Goal: Entertainment & Leisure: Browse casually

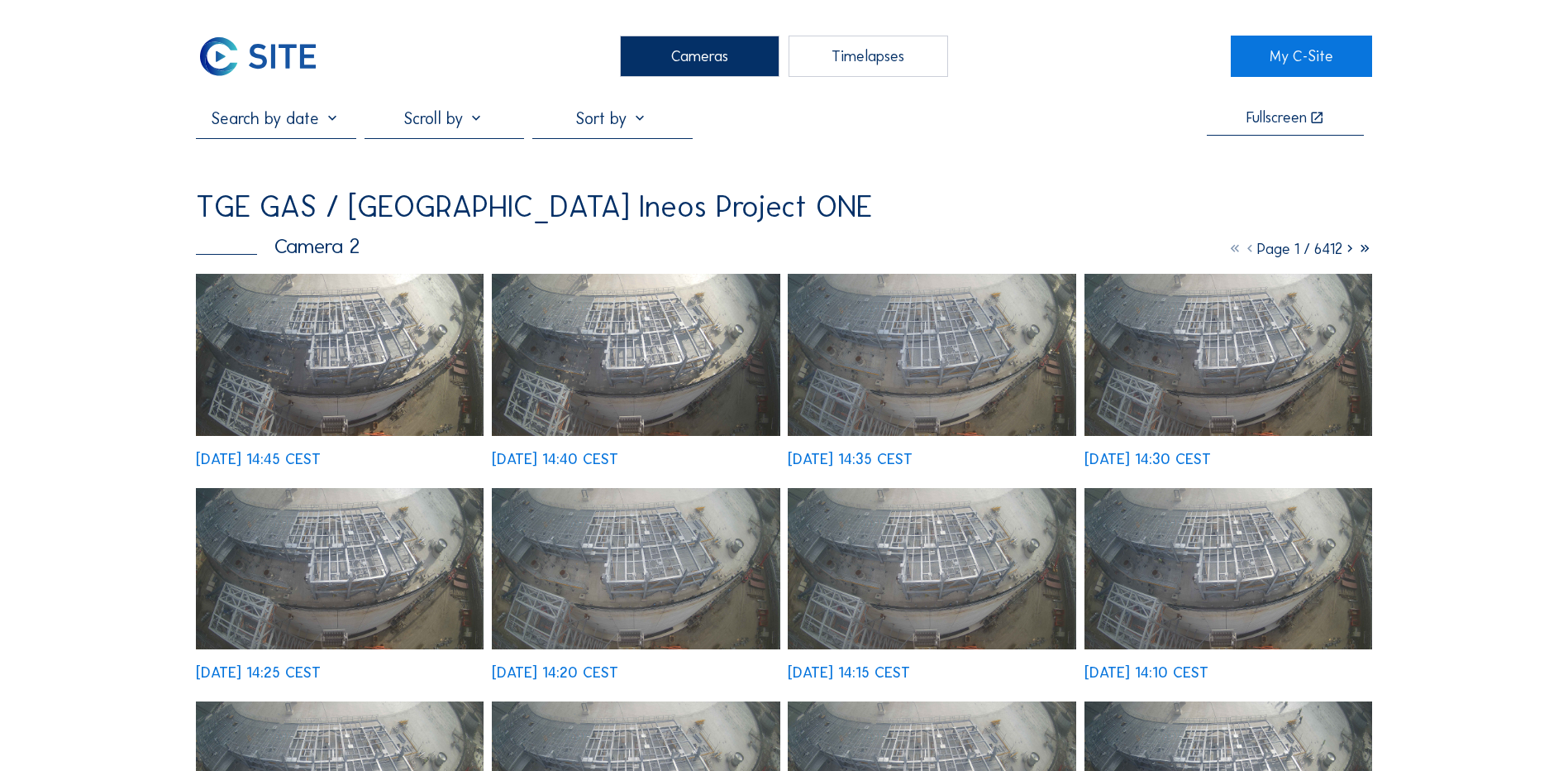
click at [705, 49] on div "Cameras" at bounding box center [699, 56] width 159 height 41
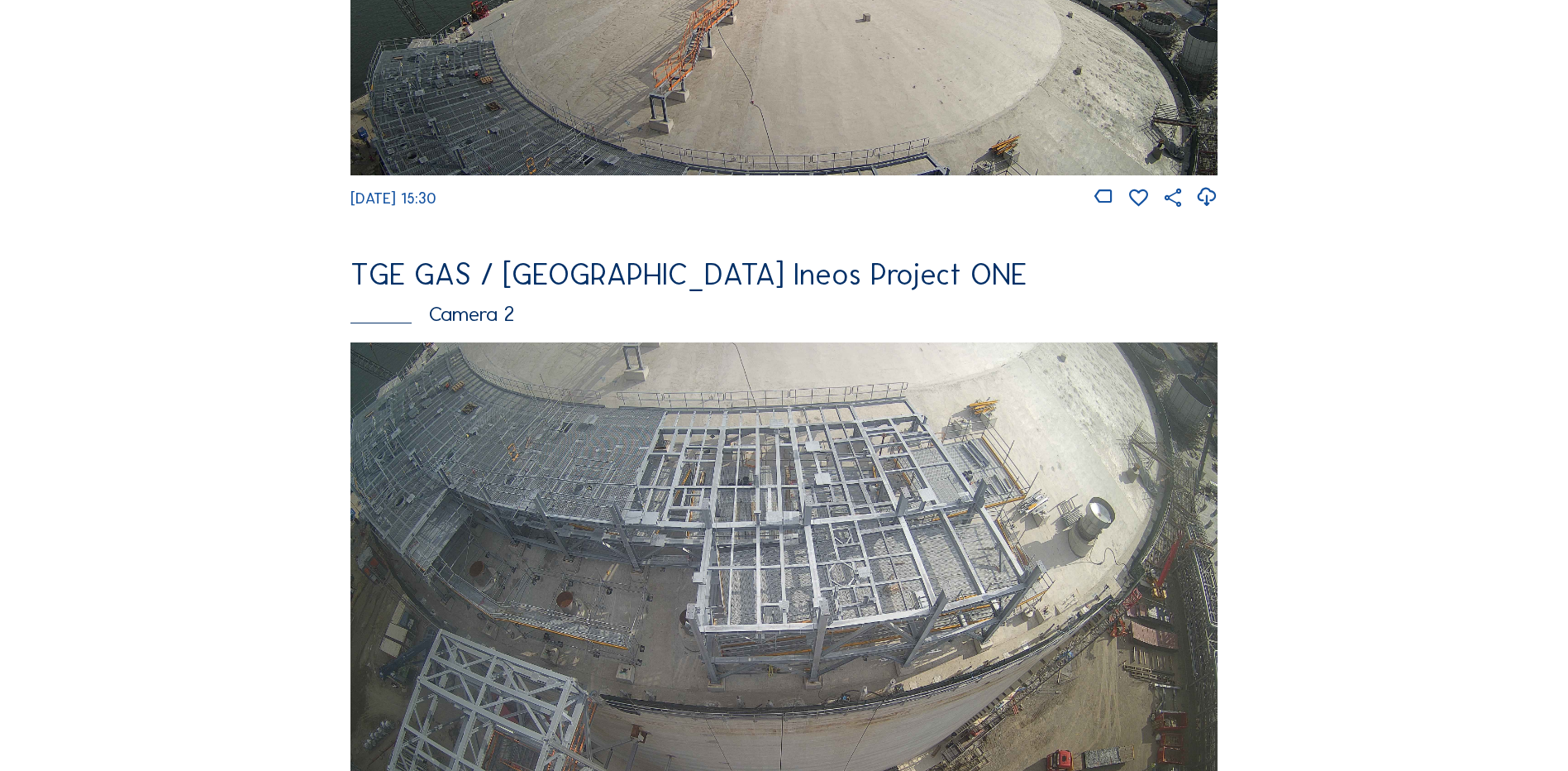
scroll to position [661, 0]
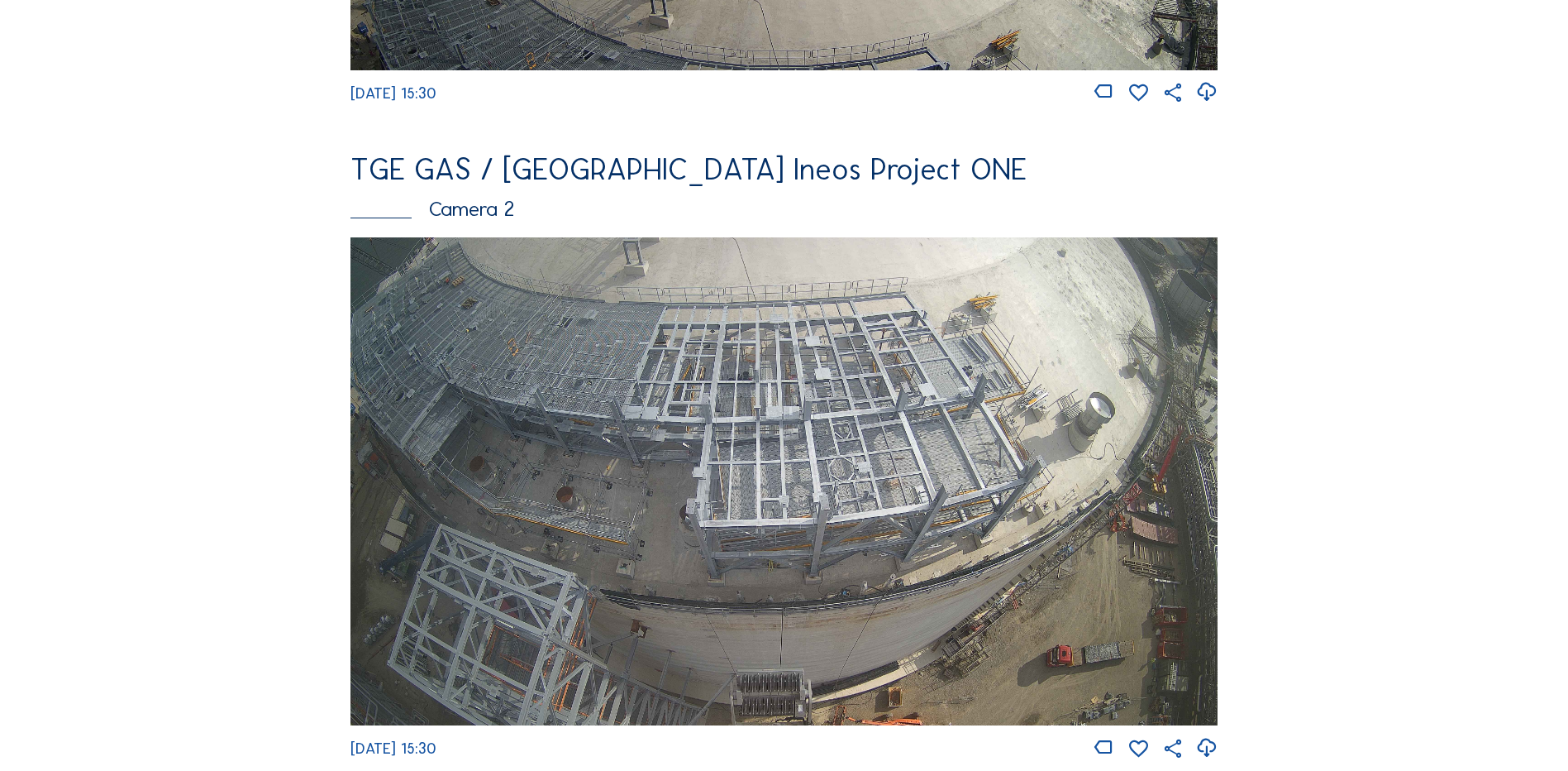
click at [593, 415] on img at bounding box center [784, 482] width 868 height 488
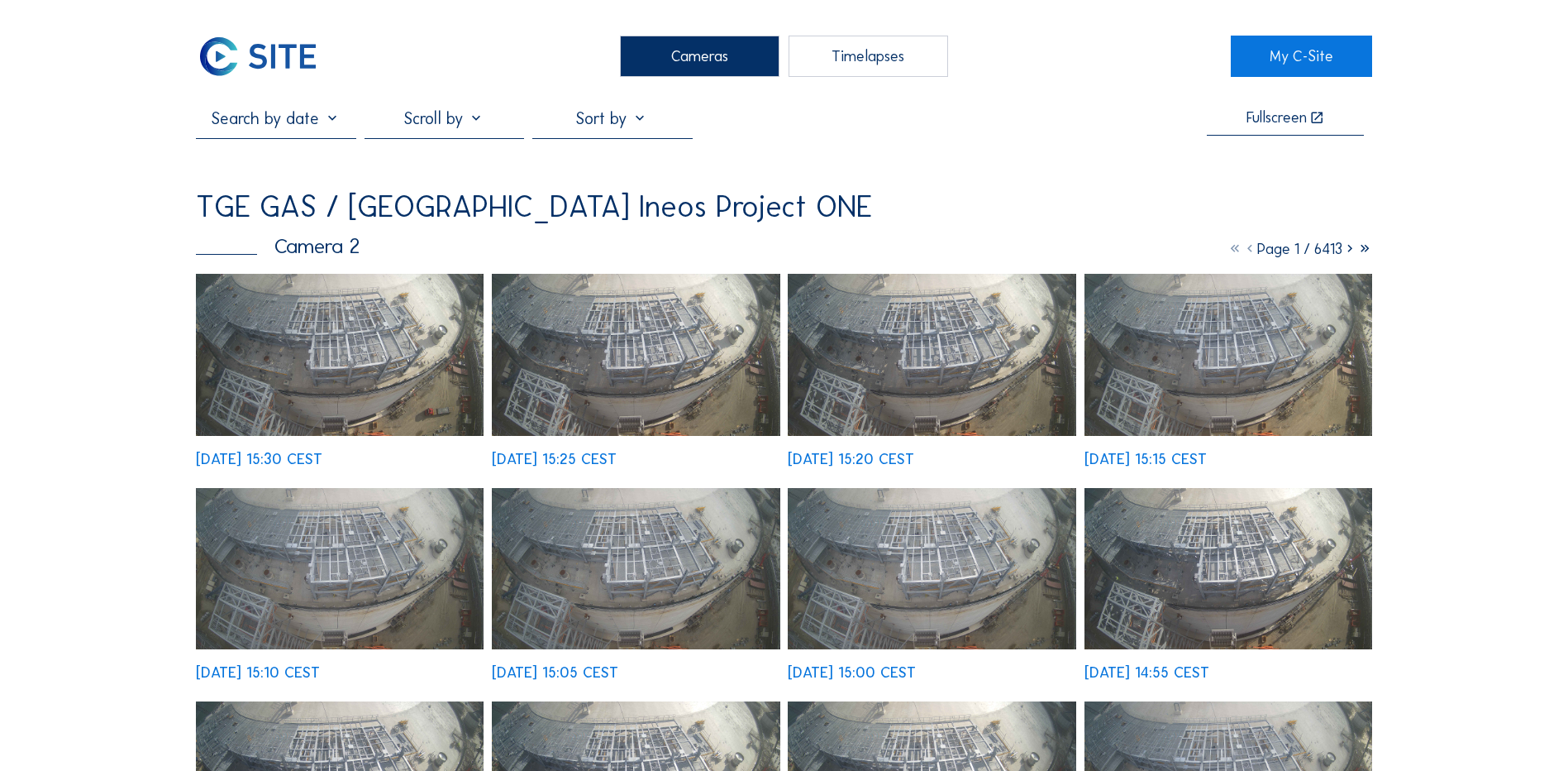
click at [337, 355] on img at bounding box center [339, 355] width 287 height 162
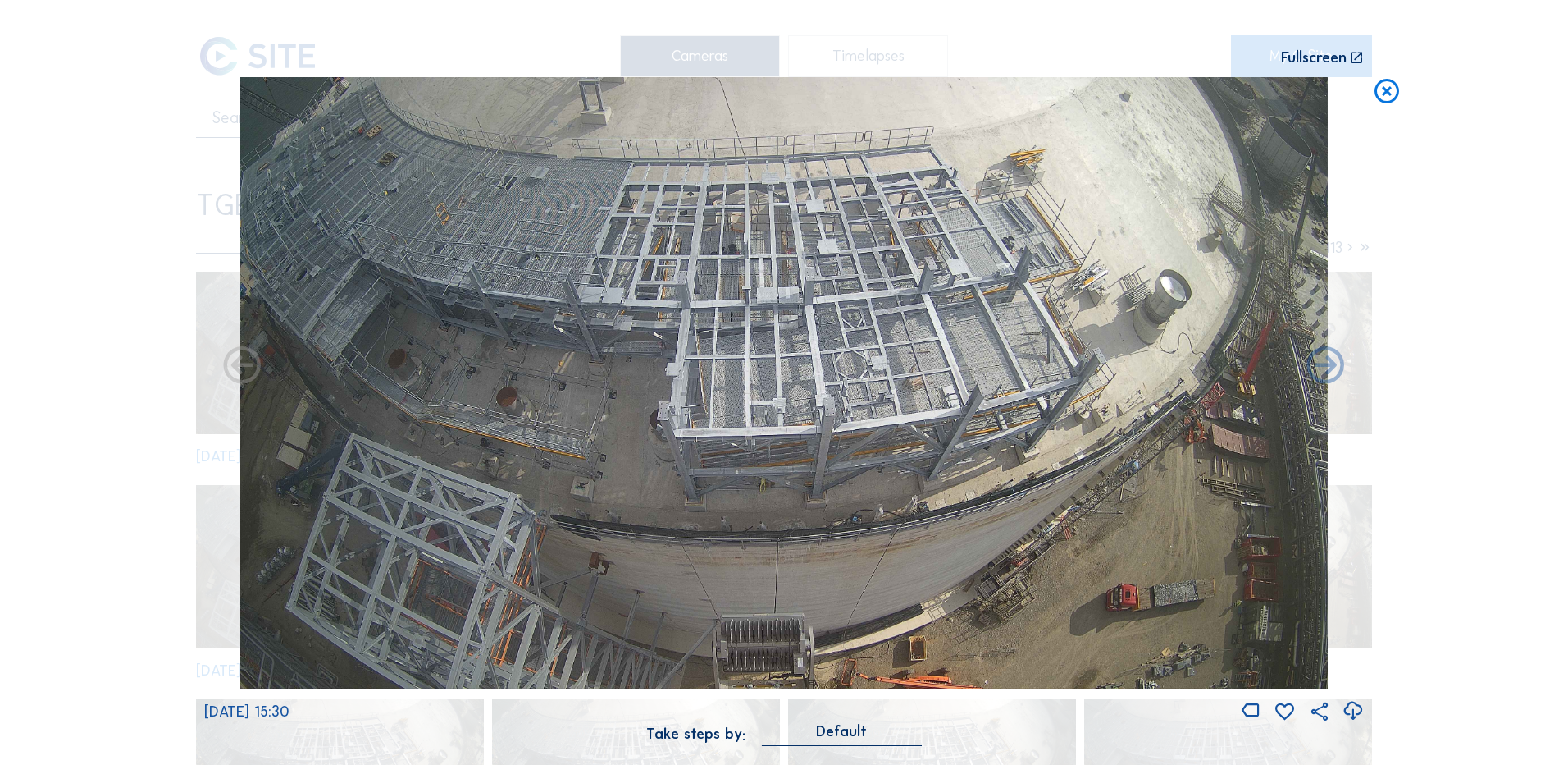
click at [1355, 711] on icon at bounding box center [1353, 711] width 22 height 27
click at [121, 265] on div "Scroll to travel through time | Press 'Alt' Button + Scroll to Zoom | Click and…" at bounding box center [784, 382] width 1568 height 765
click at [1380, 97] on icon at bounding box center [1386, 92] width 29 height 30
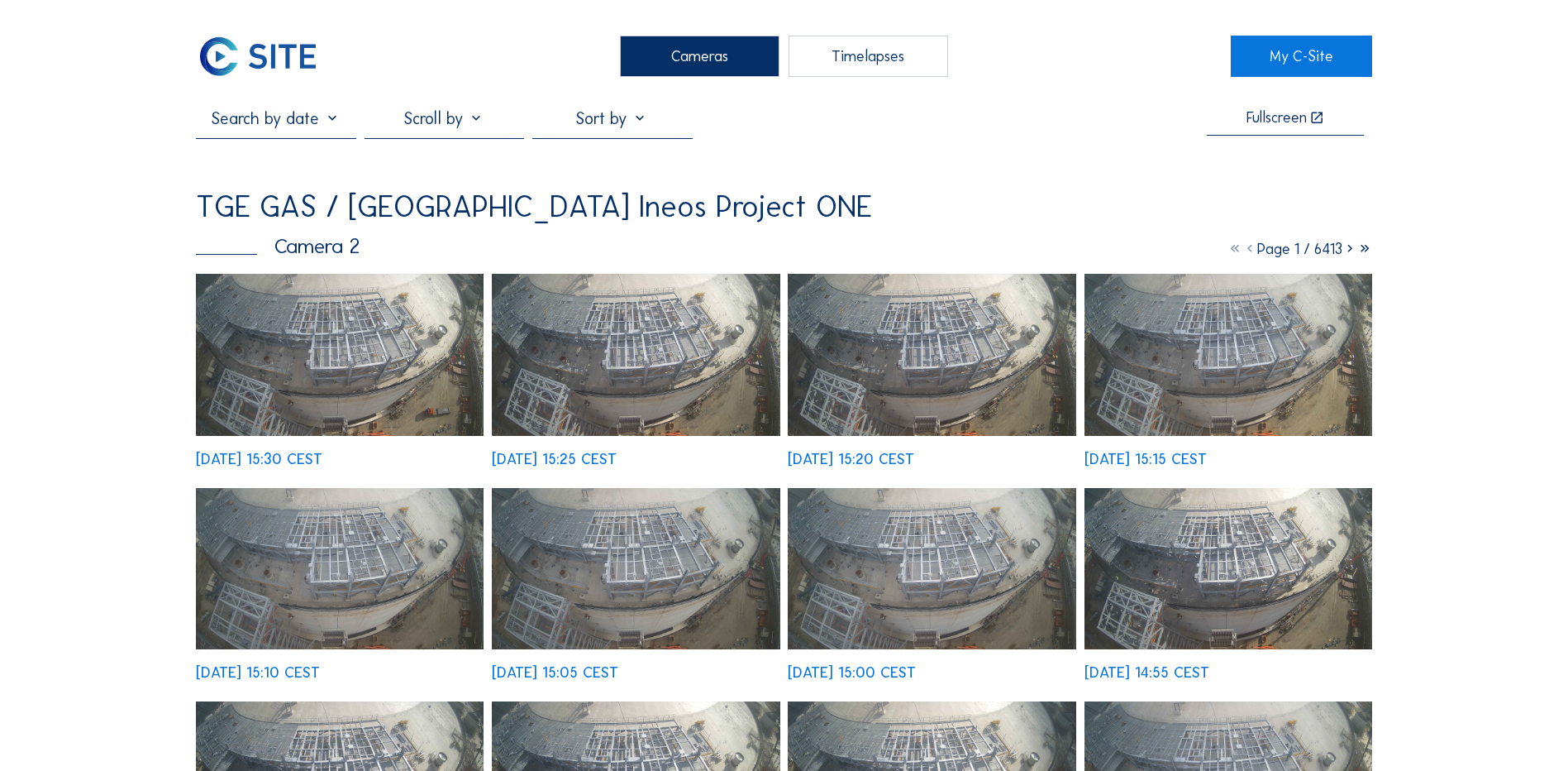
click at [695, 55] on div "Cameras" at bounding box center [699, 56] width 159 height 41
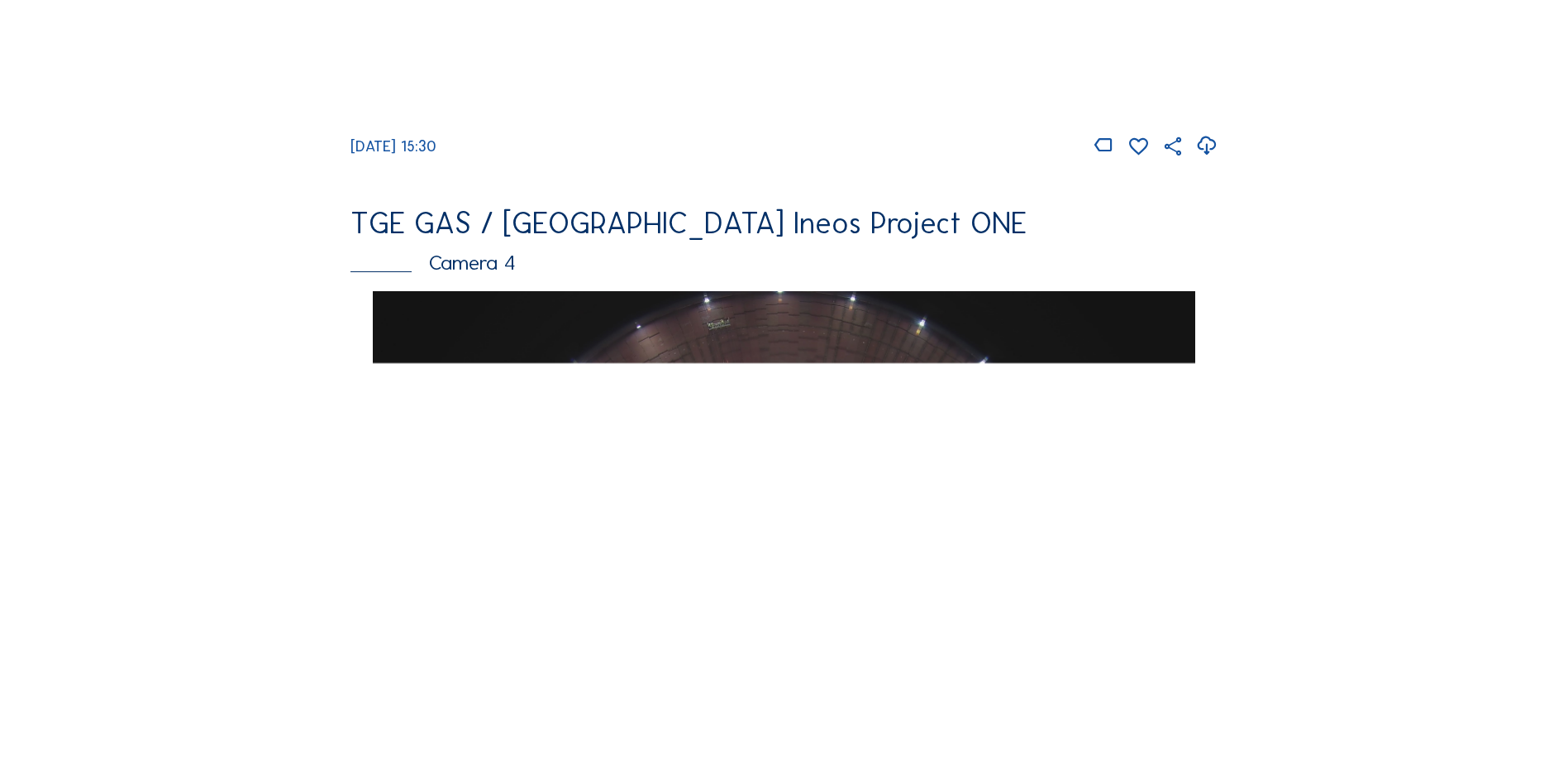
scroll to position [1406, 0]
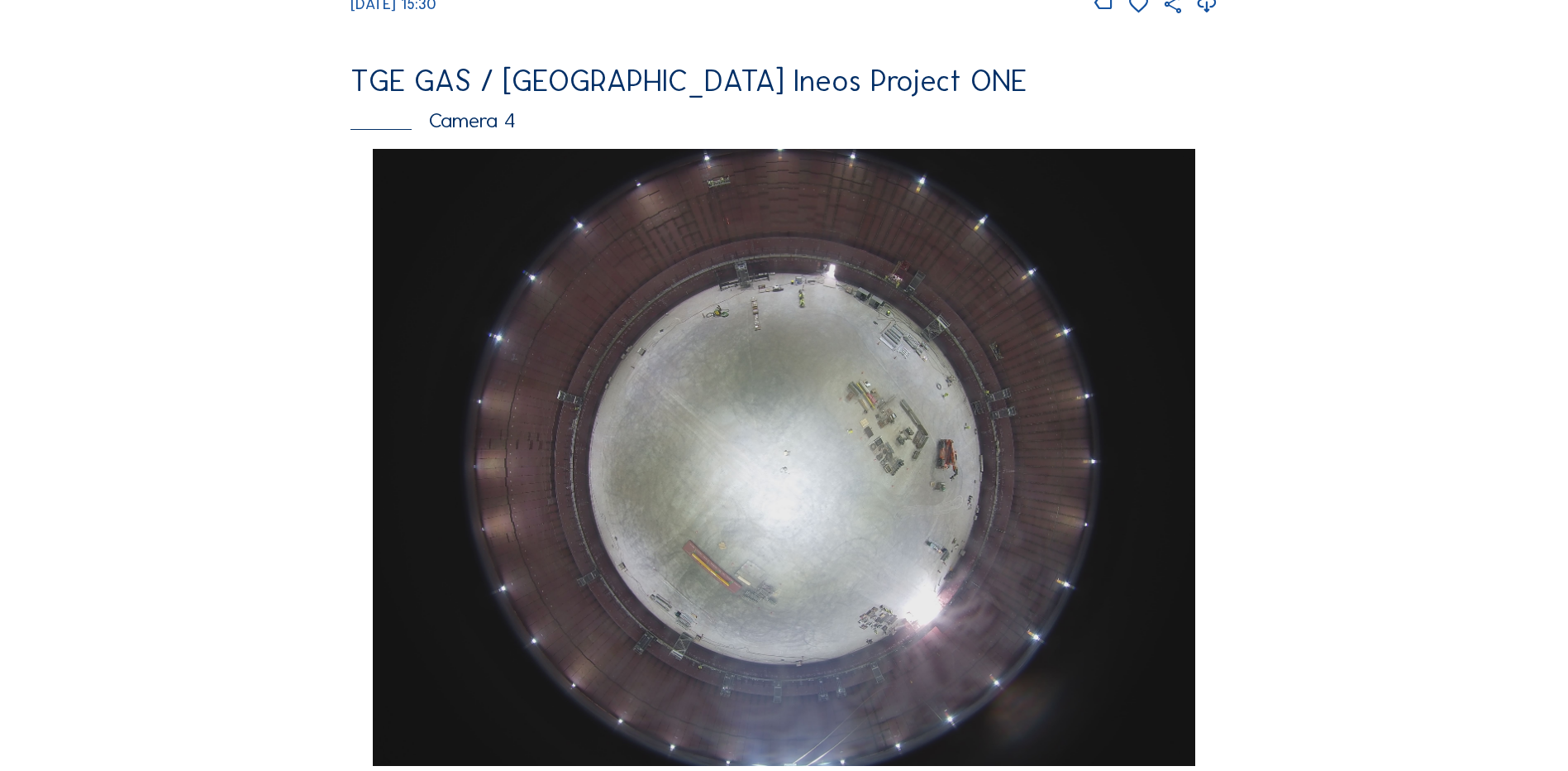
click at [804, 416] on img at bounding box center [783, 457] width 821 height 617
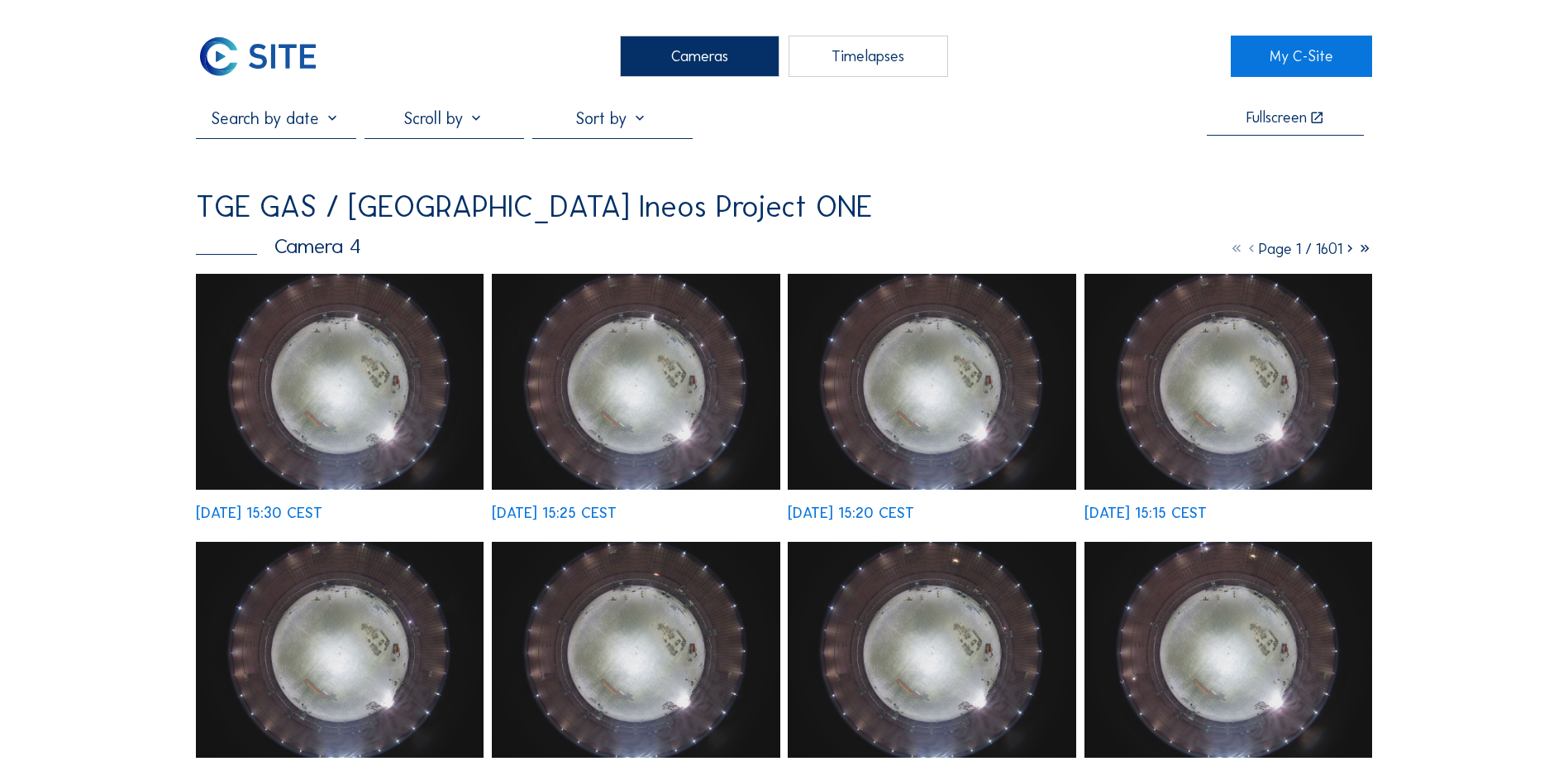
click at [361, 340] on img at bounding box center [339, 382] width 287 height 215
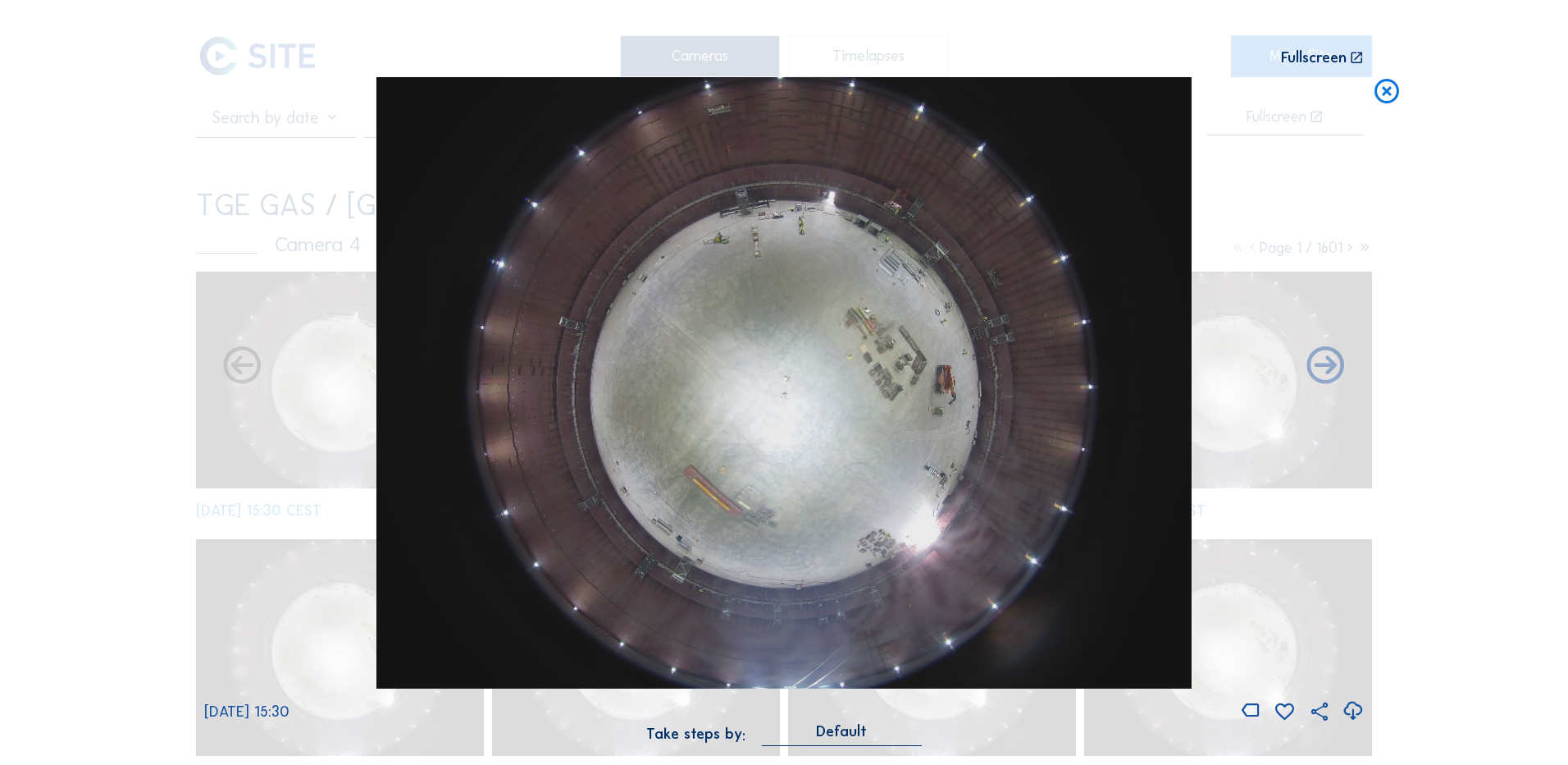
click at [1353, 712] on icon at bounding box center [1353, 711] width 22 height 27
click at [99, 280] on div "Scroll to travel through time | Press 'Alt' Button + Scroll to Zoom | Click and…" at bounding box center [784, 382] width 1568 height 765
click at [1391, 94] on icon at bounding box center [1386, 92] width 29 height 30
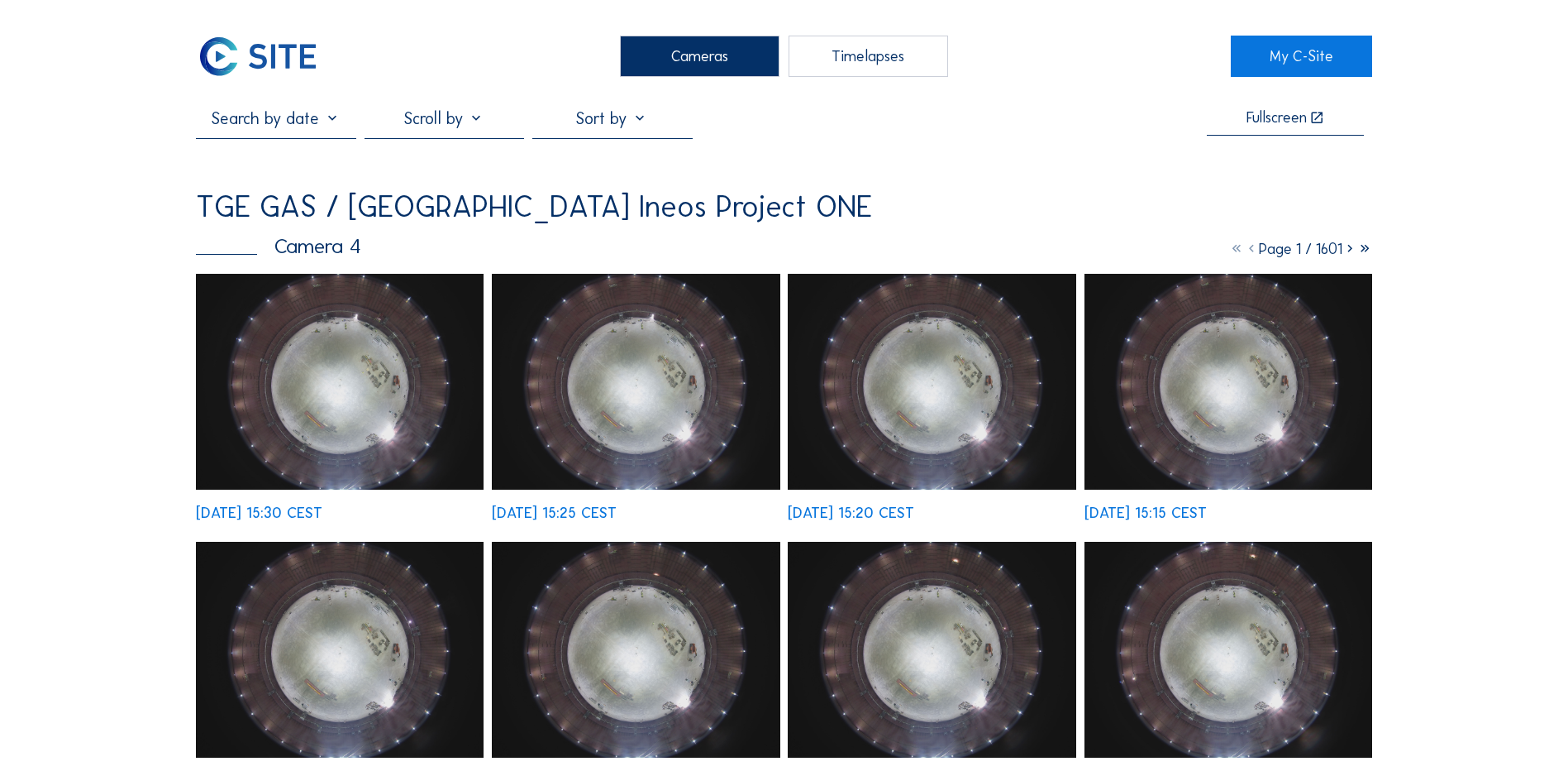
click at [705, 53] on div "Cameras" at bounding box center [699, 56] width 159 height 41
